Goal: Task Accomplishment & Management: Use online tool/utility

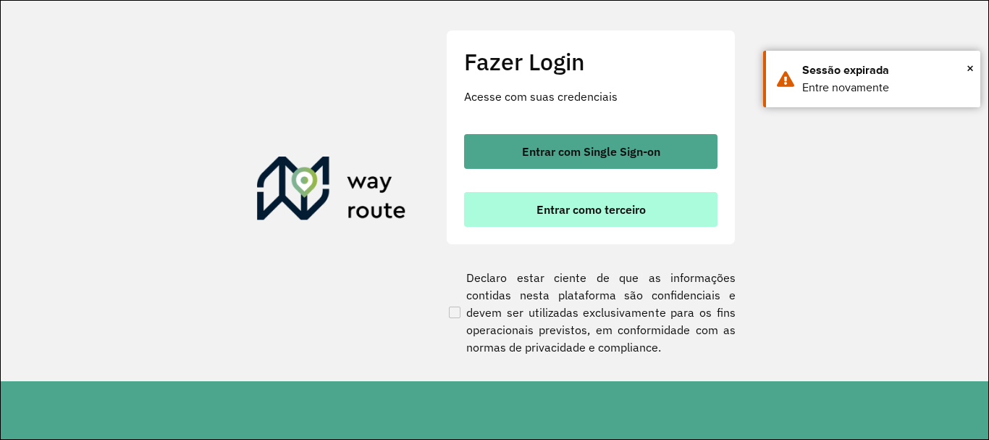
click at [595, 206] on span "Entrar como terceiro" at bounding box center [591, 209] width 109 height 12
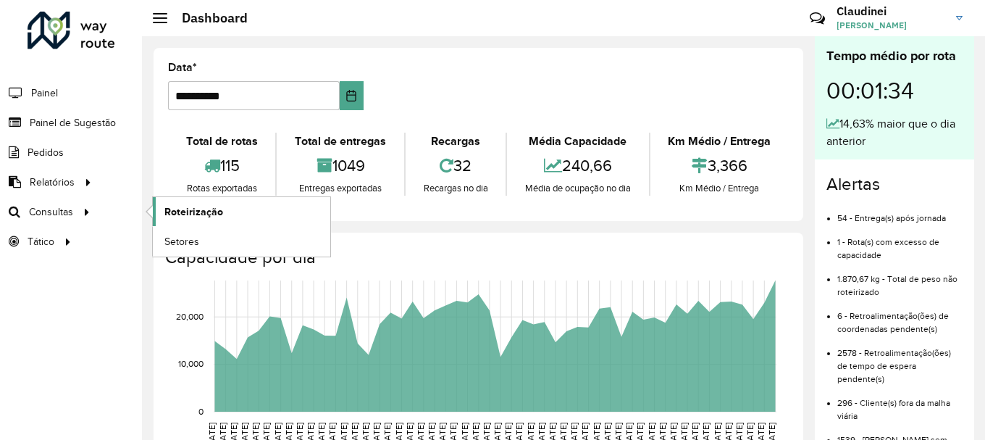
click at [213, 215] on span "Roteirização" at bounding box center [193, 211] width 59 height 15
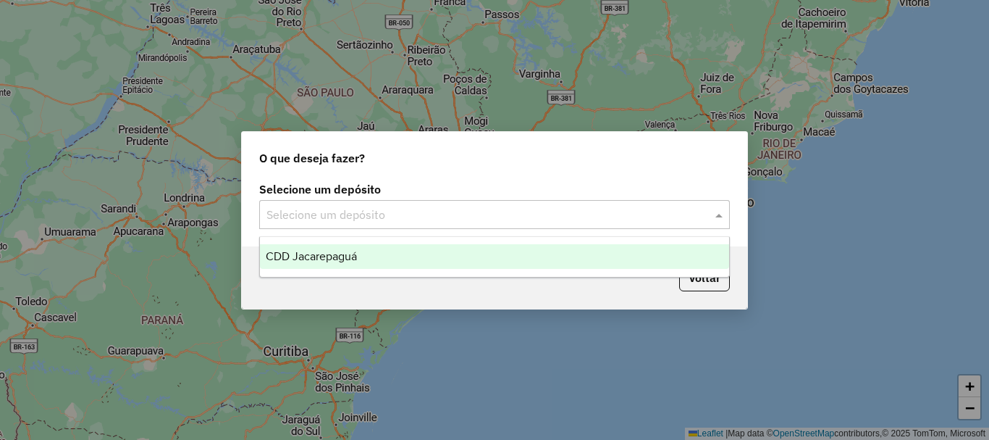
click at [458, 210] on input "text" at bounding box center [480, 214] width 427 height 17
click at [419, 261] on div "CDD Jacarepaguá" at bounding box center [494, 256] width 469 height 25
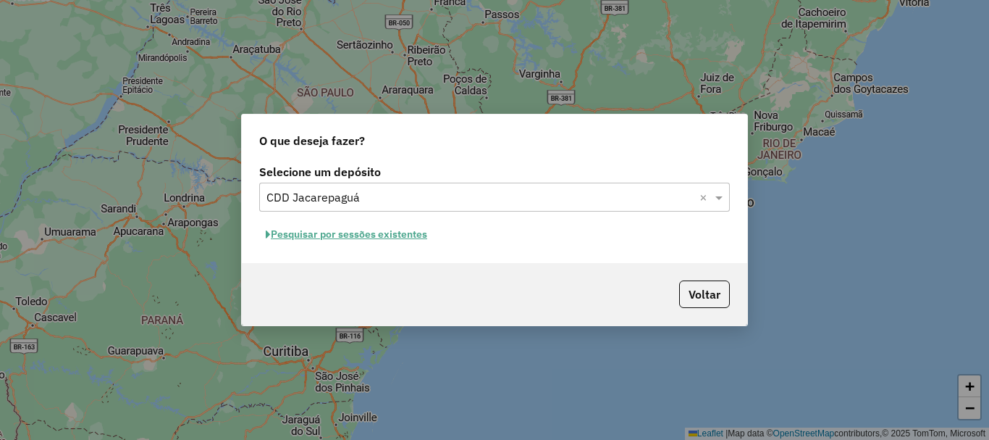
click at [360, 238] on button "Pesquisar por sessões existentes" at bounding box center [346, 234] width 175 height 22
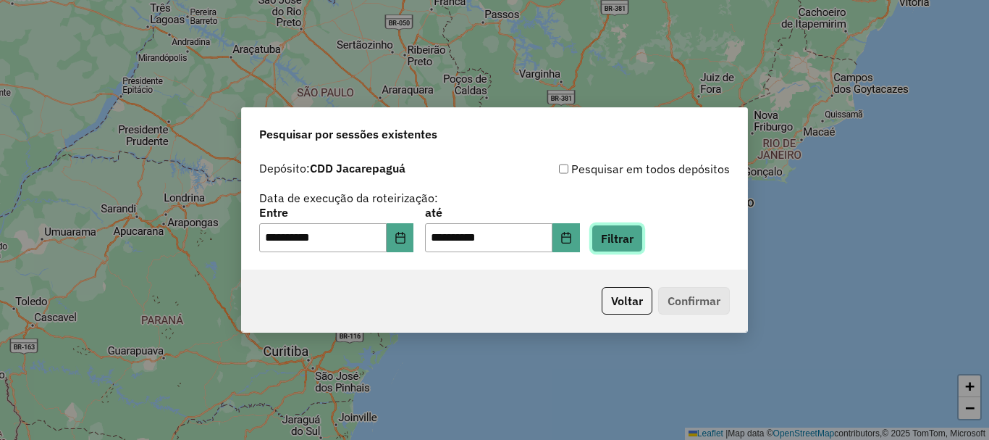
click at [643, 250] on button "Filtrar" at bounding box center [617, 238] width 51 height 28
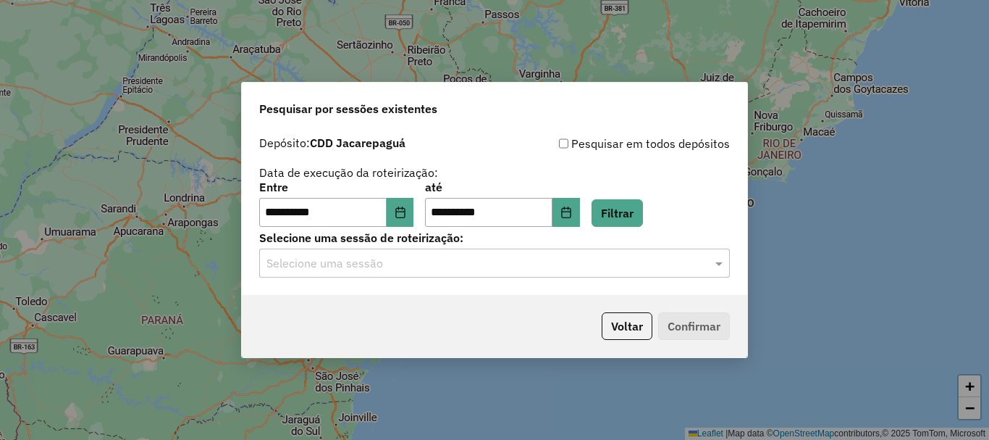
click at [372, 272] on div "Selecione uma sessão" at bounding box center [494, 262] width 471 height 29
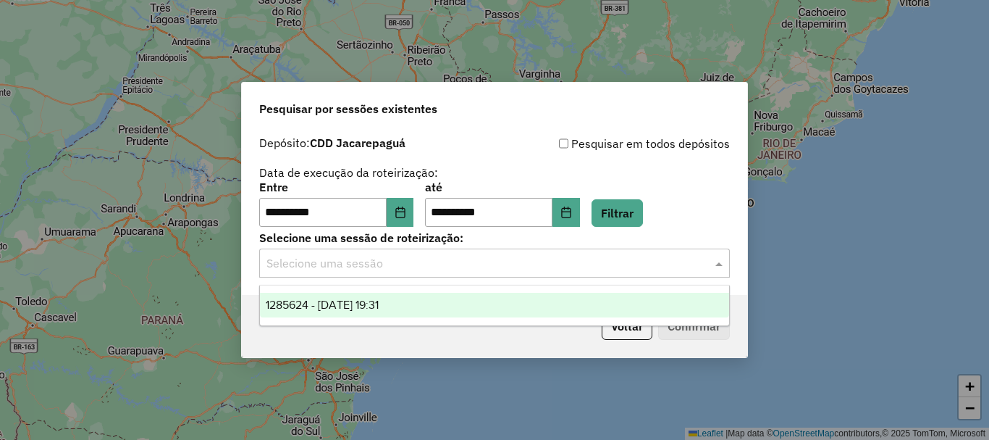
click at [368, 303] on span "1285624 - 30/09/2025 19:31" at bounding box center [322, 304] width 113 height 12
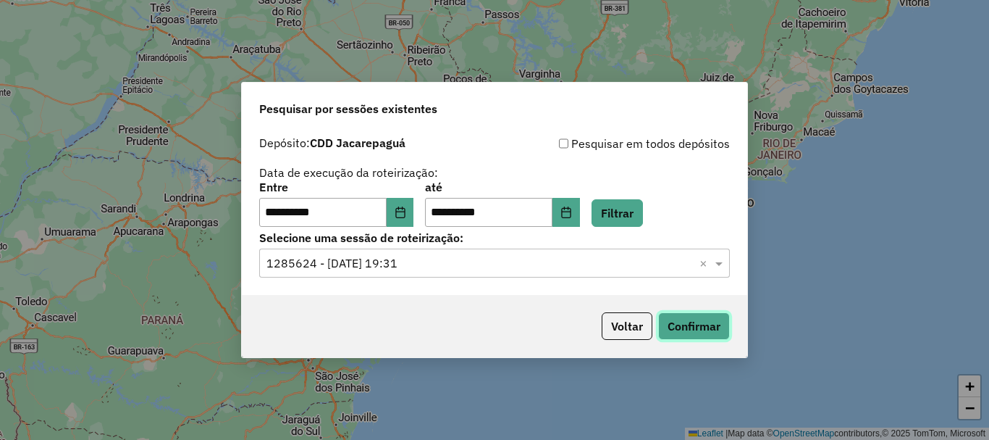
click at [706, 327] on button "Confirmar" at bounding box center [694, 326] width 72 height 28
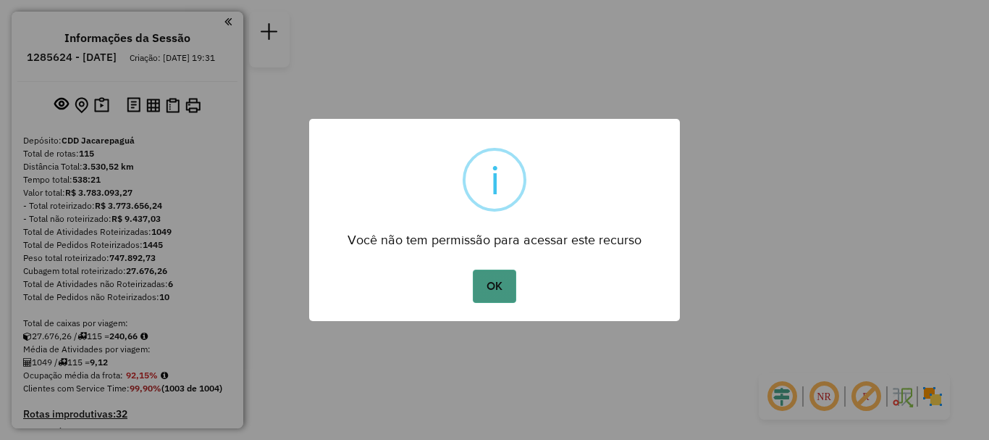
click at [503, 294] on button "OK" at bounding box center [494, 285] width 43 height 33
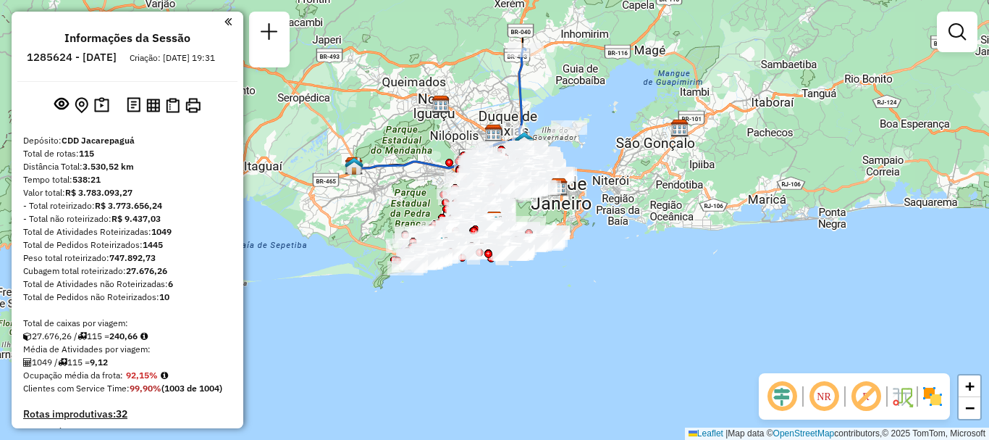
scroll to position [4217, 0]
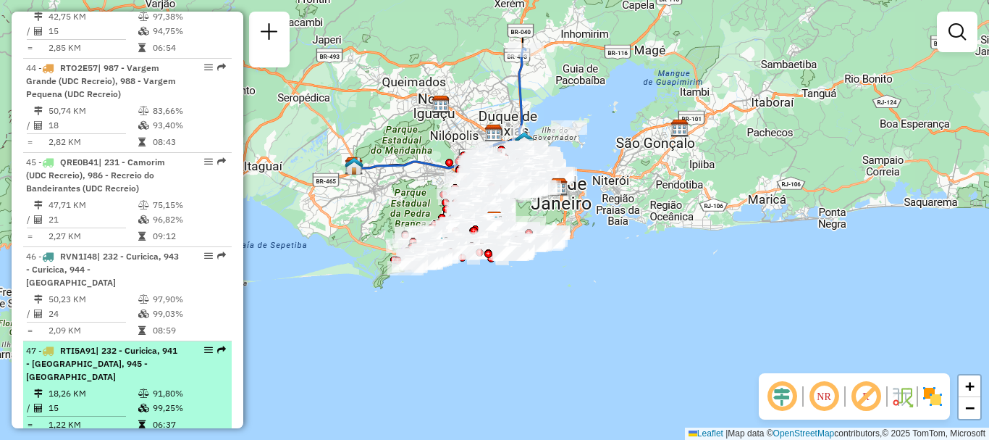
click at [217, 345] on em at bounding box center [221, 349] width 9 height 9
select select "**********"
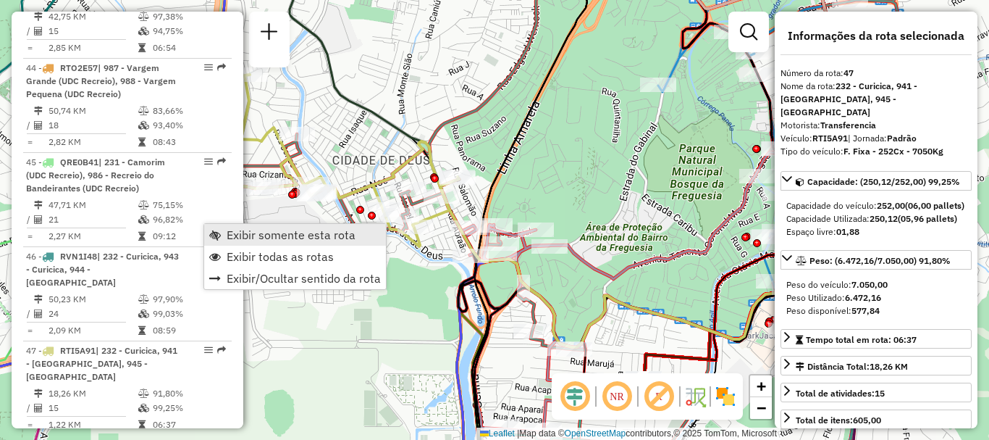
click at [254, 239] on span "Exibir somente esta rota" at bounding box center [291, 235] width 129 height 12
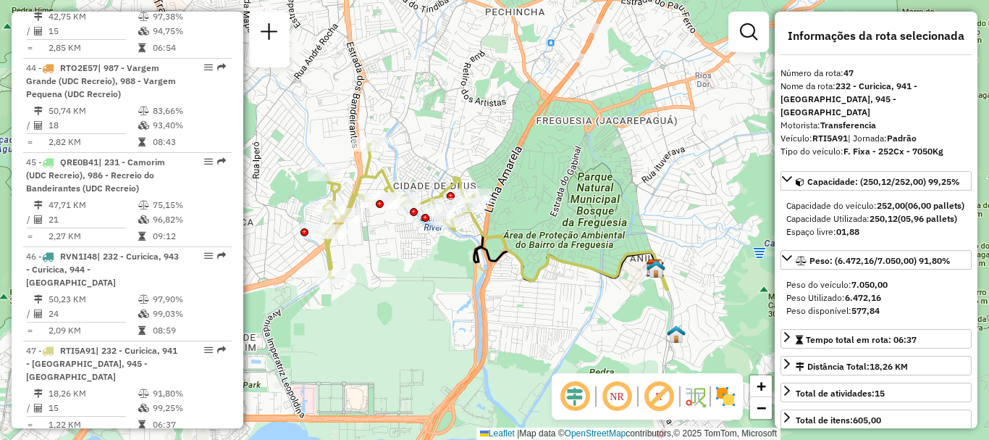
drag, startPoint x: 350, startPoint y: 332, endPoint x: 379, endPoint y: 322, distance: 30.9
click at [379, 322] on div "Janela de atendimento Grade de atendimento Capacidade Transportadoras Veículos …" at bounding box center [494, 220] width 989 height 440
click at [218, 439] on em at bounding box center [221, 444] width 9 height 9
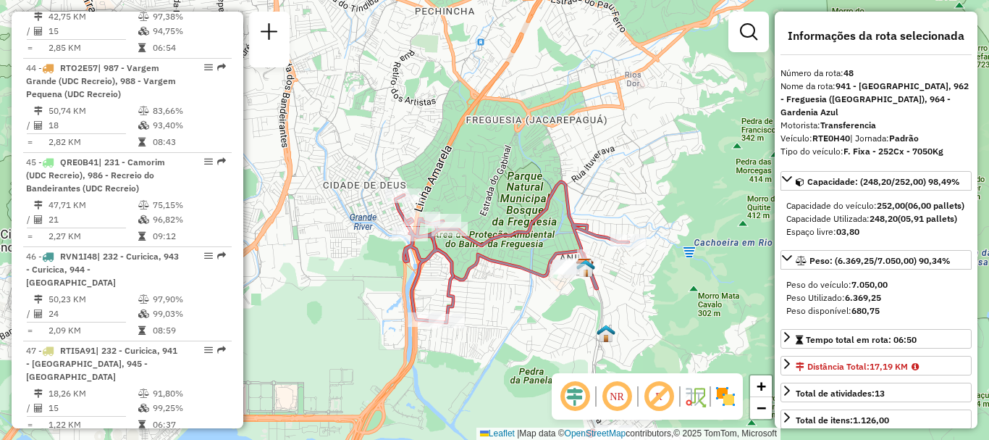
scroll to position [4691, 0]
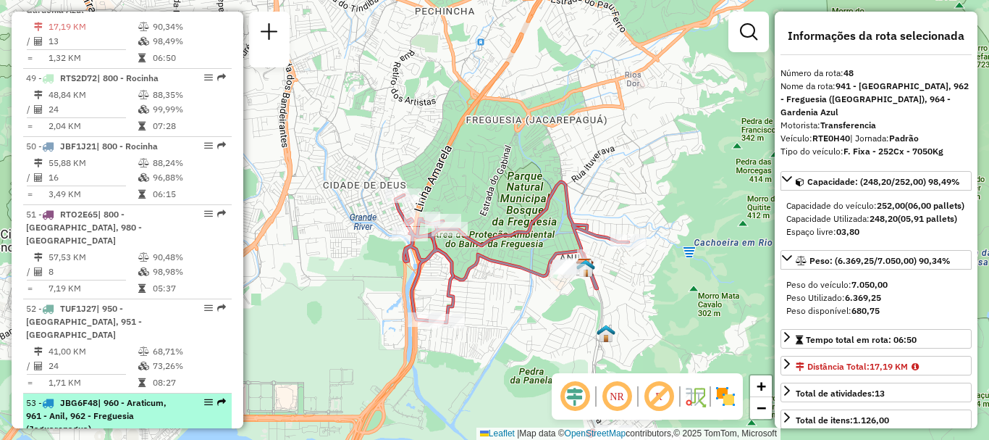
click at [218, 398] on em at bounding box center [221, 402] width 9 height 9
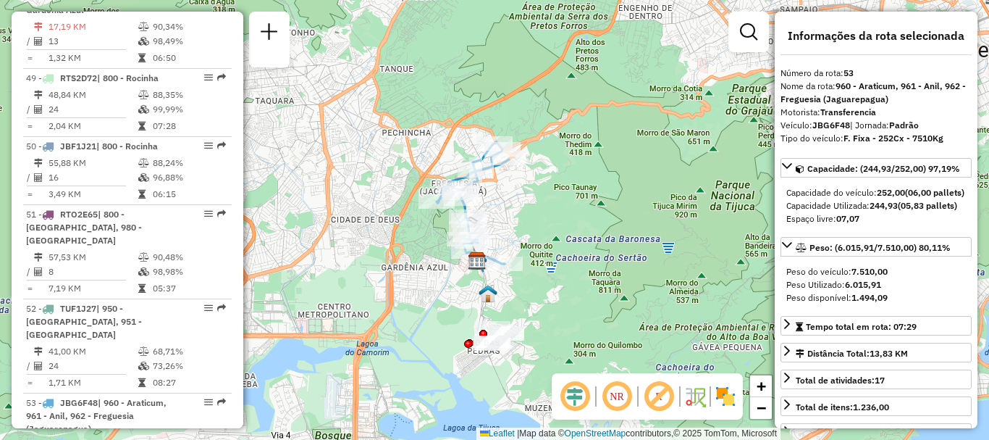
drag, startPoint x: 529, startPoint y: 236, endPoint x: 492, endPoint y: 206, distance: 47.8
click at [498, 191] on div "Janela de atendimento Grade de atendimento Capacidade Transportadoras Veículos …" at bounding box center [494, 220] width 989 height 440
